Goal: Information Seeking & Learning: Learn about a topic

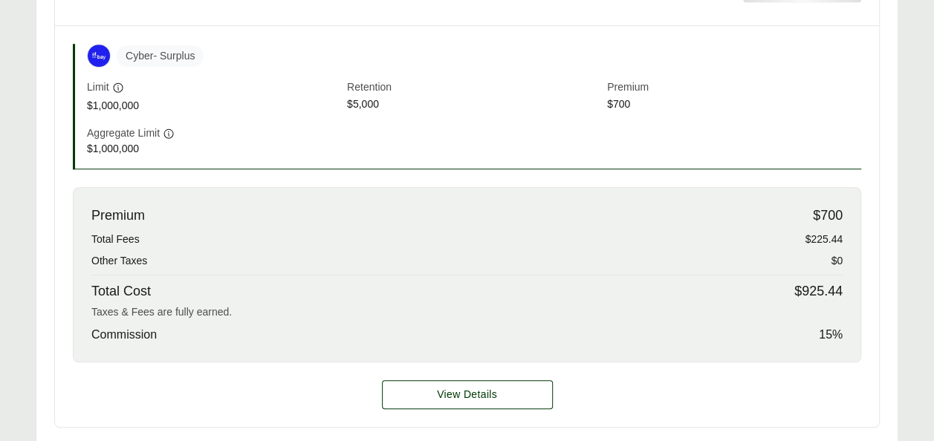
scroll to position [556, 0]
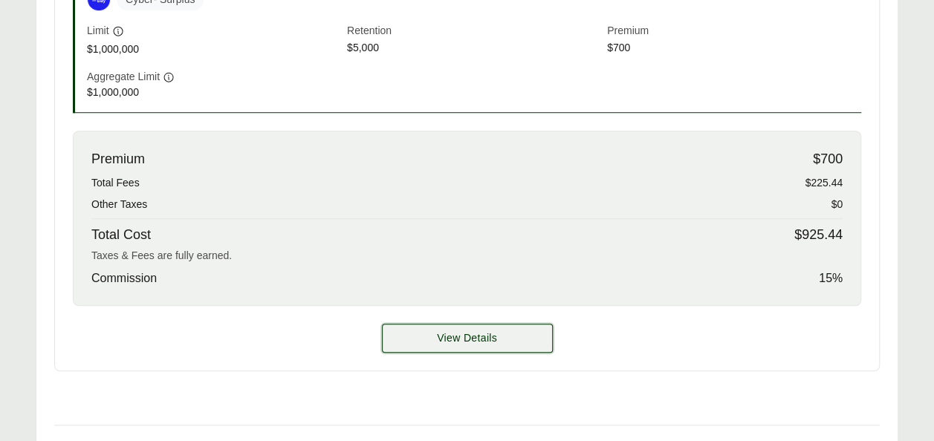
click at [416, 339] on button "View Details" at bounding box center [467, 338] width 171 height 29
click at [495, 327] on button "View Details" at bounding box center [467, 338] width 171 height 29
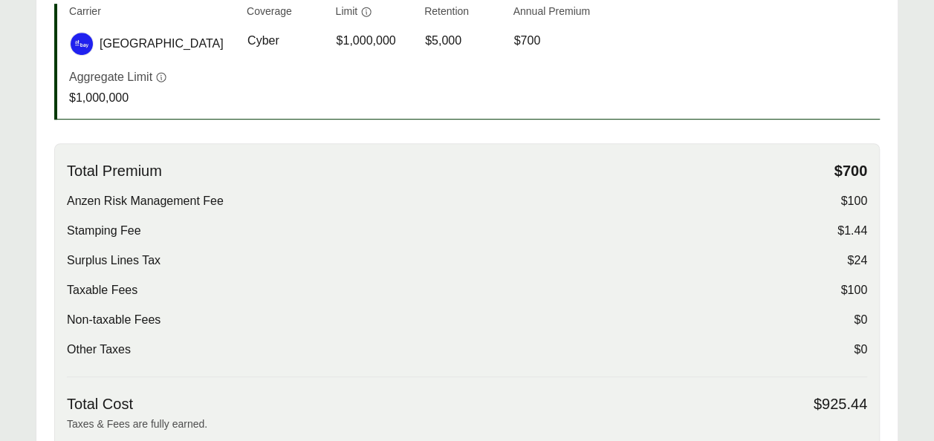
scroll to position [375, 0]
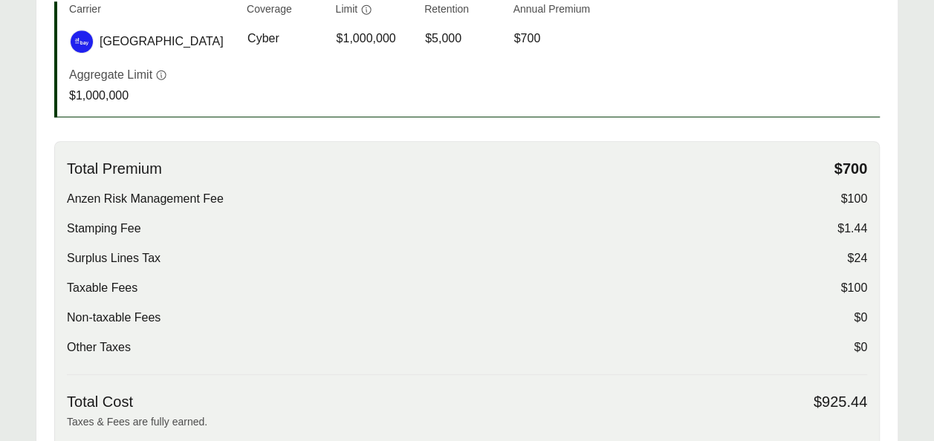
click at [853, 163] on span "$700" at bounding box center [850, 169] width 33 height 19
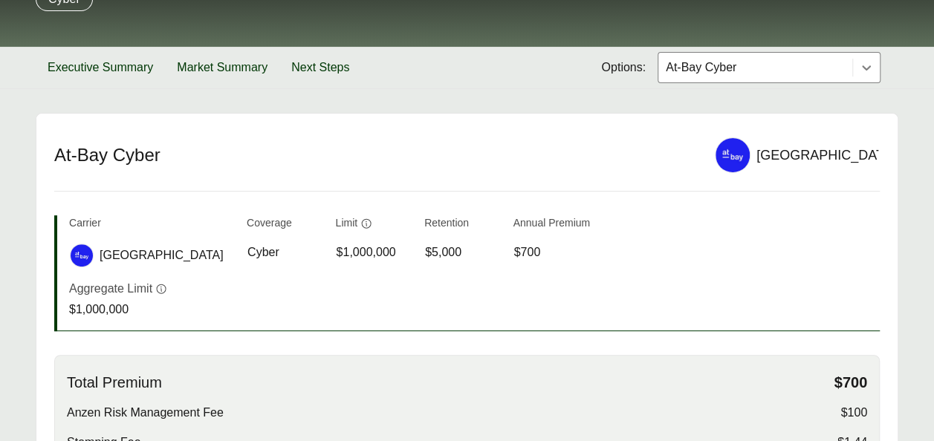
scroll to position [0, 0]
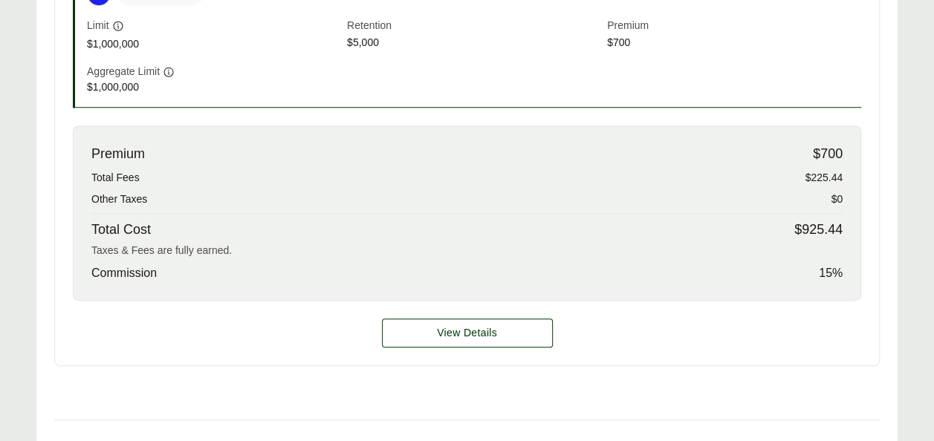
scroll to position [568, 0]
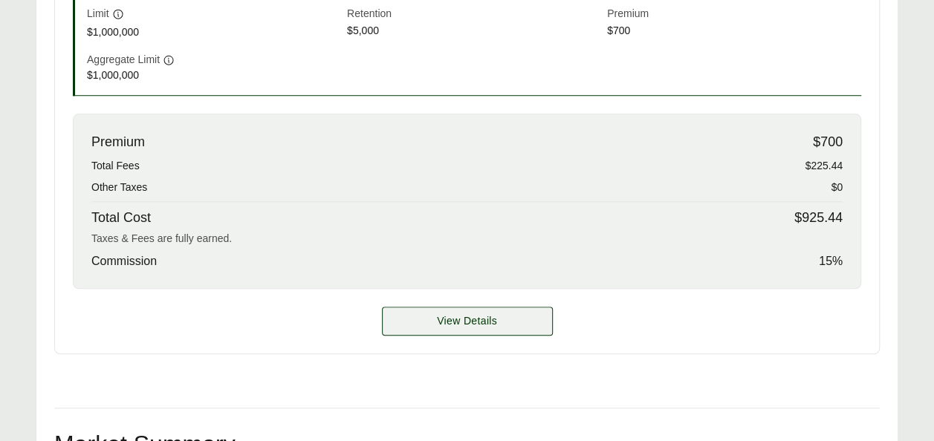
click at [477, 321] on span "View Details" at bounding box center [467, 322] width 60 height 16
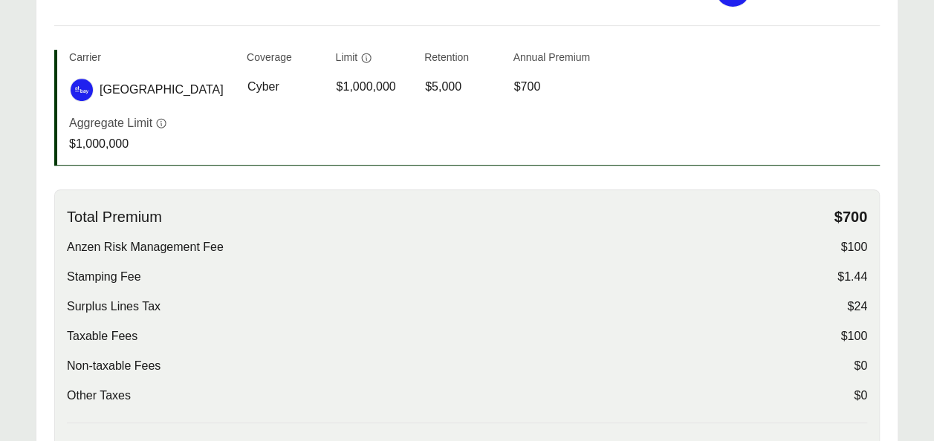
scroll to position [337, 0]
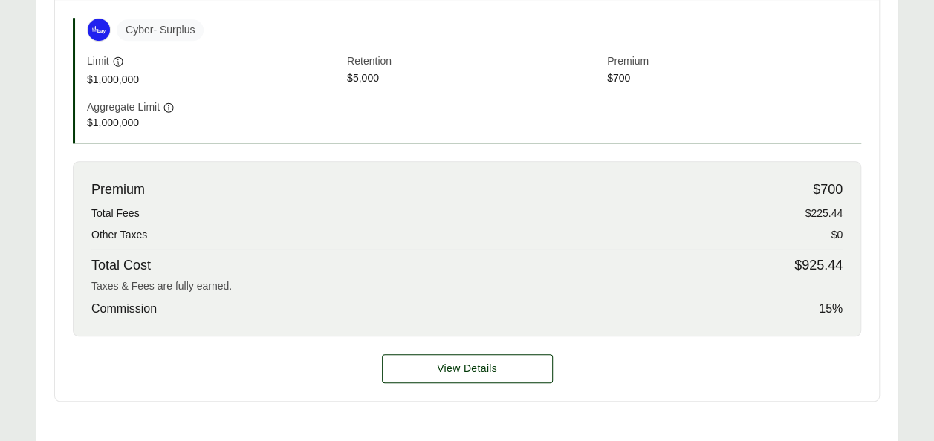
scroll to position [530, 0]
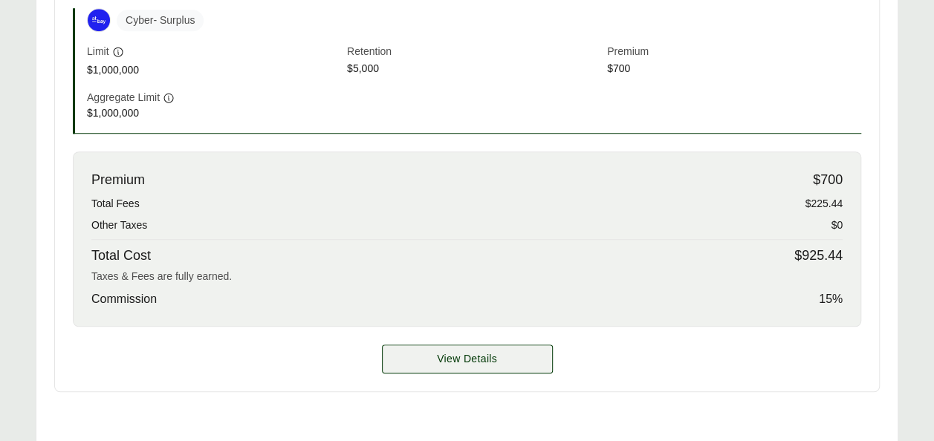
click at [465, 363] on span "View Details" at bounding box center [467, 359] width 60 height 16
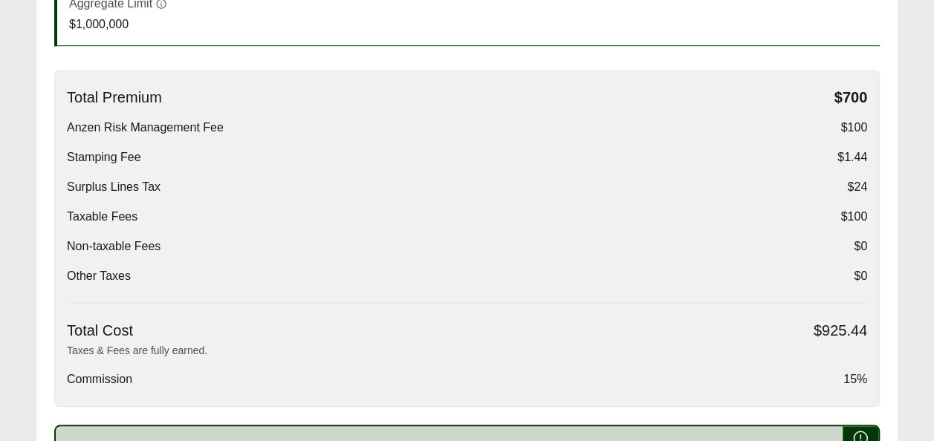
scroll to position [449, 0]
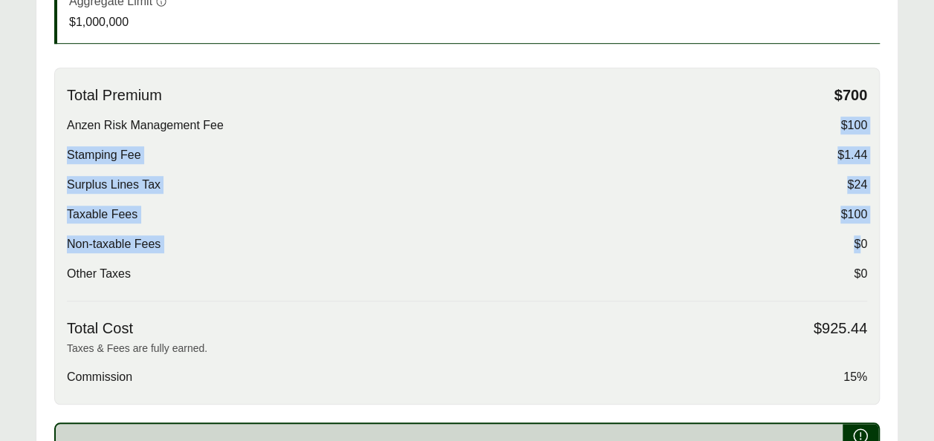
drag, startPoint x: 838, startPoint y: 116, endPoint x: 860, endPoint y: 247, distance: 132.7
click at [860, 247] on div "Total Premium $700 Anzen Risk Management Fee $100 Stamping Fee $1.44 Surplus Li…" at bounding box center [467, 193] width 800 height 215
click at [727, 229] on div "Total Premium $700 Anzen Risk Management Fee $100 Stamping Fee $1.44 Surplus Li…" at bounding box center [467, 193] width 800 height 215
